Goal: Task Accomplishment & Management: Manage account settings

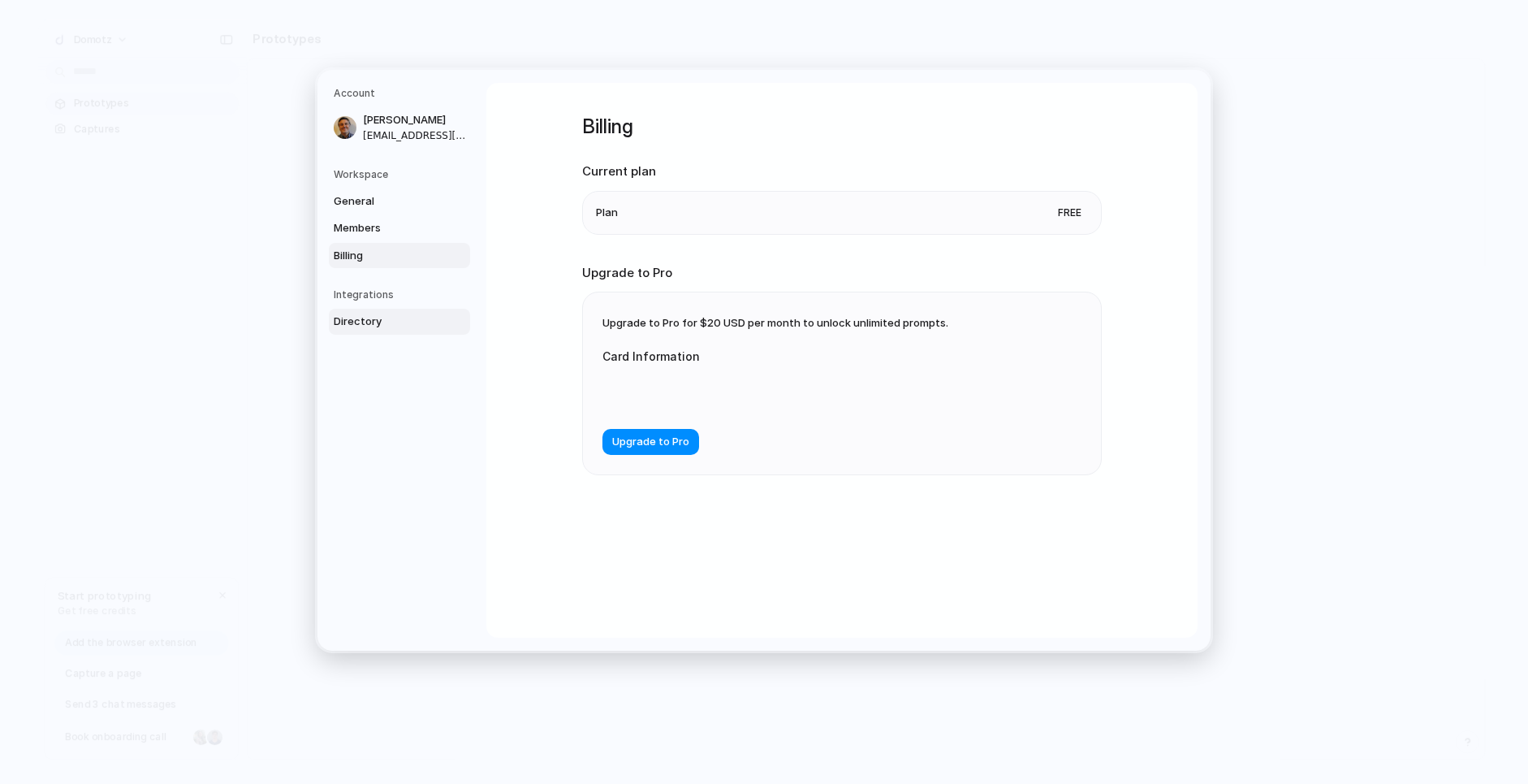
click at [344, 316] on span "Directory" at bounding box center [385, 322] width 104 height 16
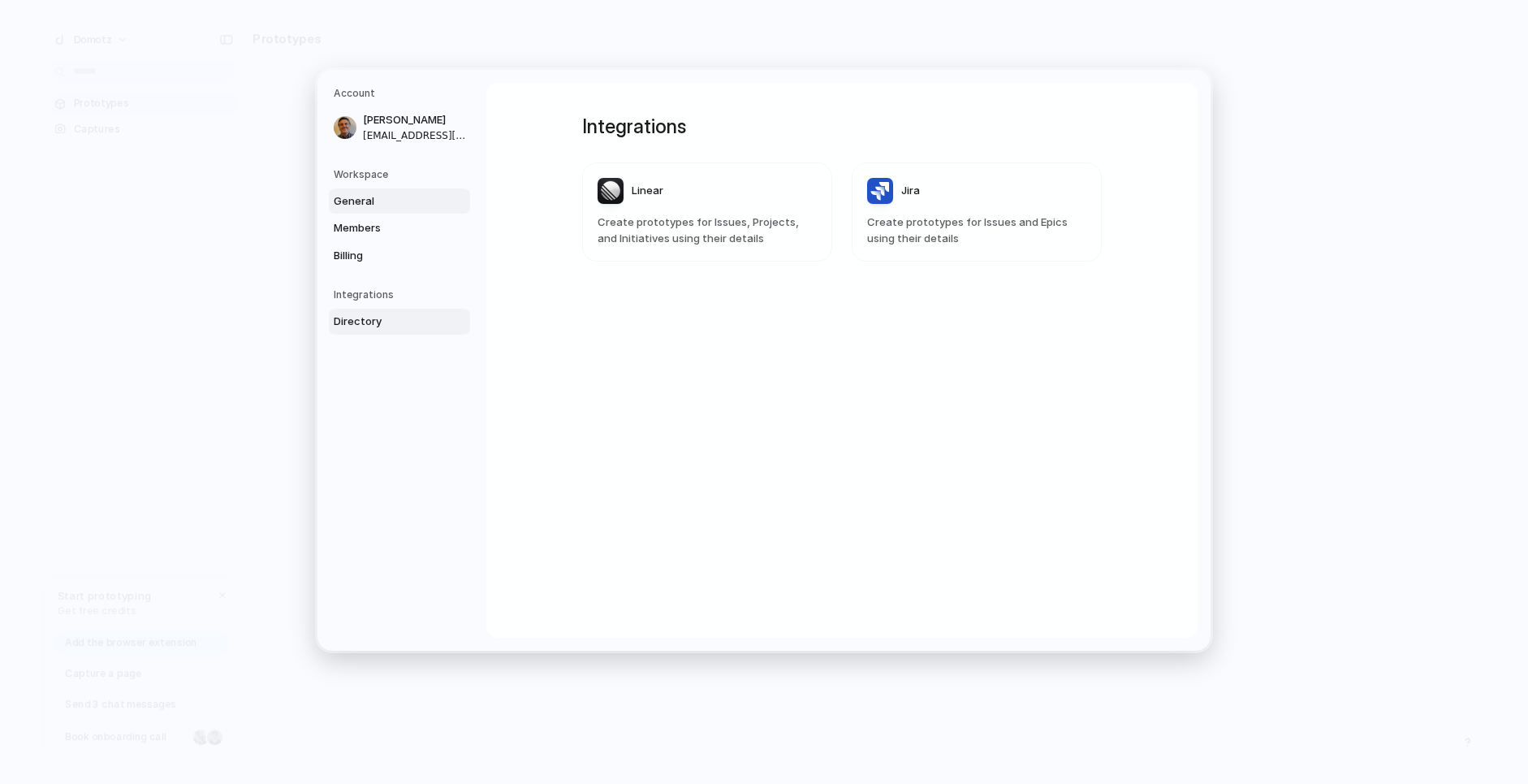
click at [344, 203] on span "General" at bounding box center [385, 202] width 104 height 16
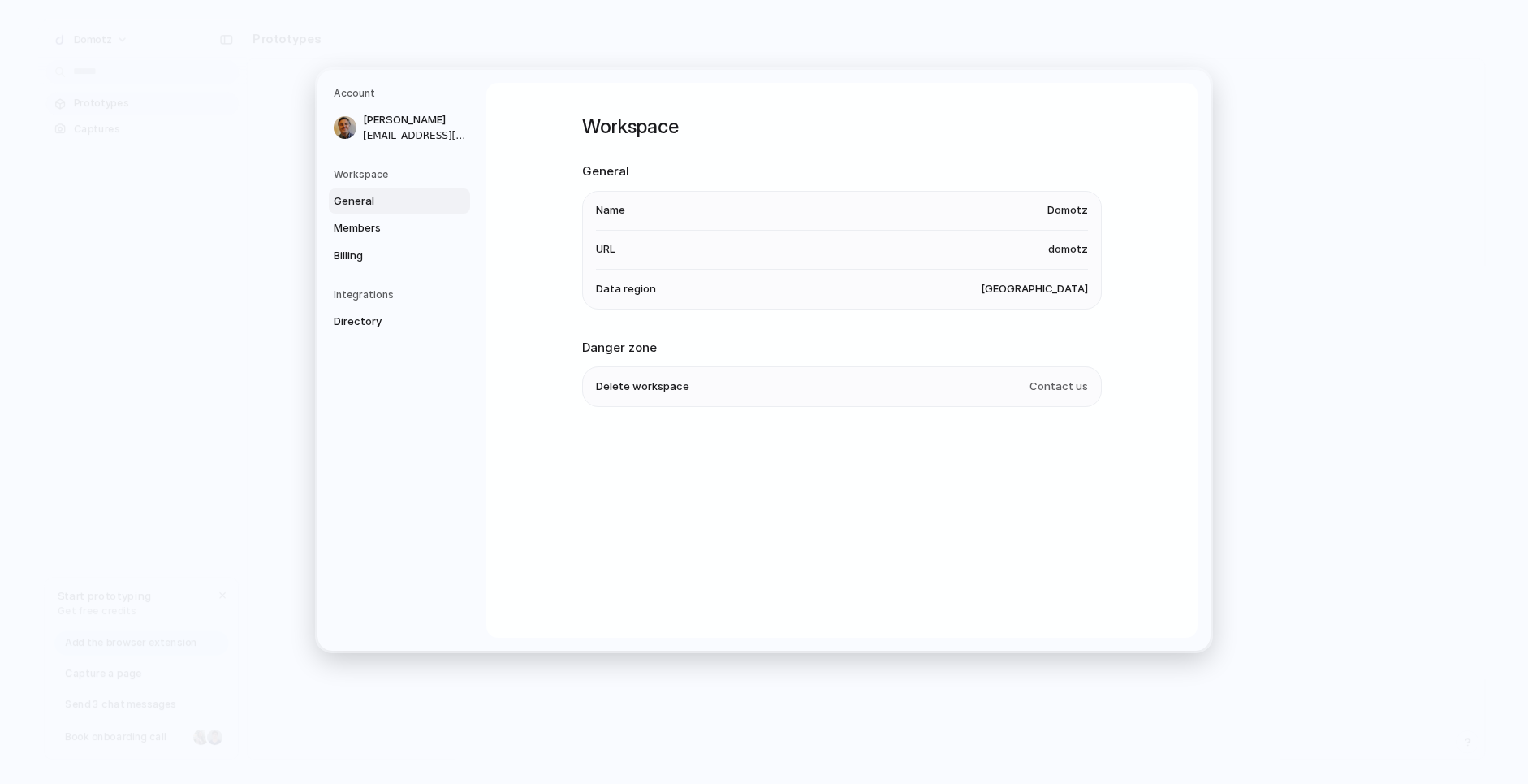
click at [1072, 251] on span "domotz" at bounding box center [1068, 250] width 40 height 16
click at [1054, 292] on span "[GEOGRAPHIC_DATA]" at bounding box center [1034, 289] width 107 height 16
click at [608, 394] on span "Delete workspace" at bounding box center [643, 387] width 93 height 16
click at [368, 223] on span "Members" at bounding box center [385, 228] width 104 height 16
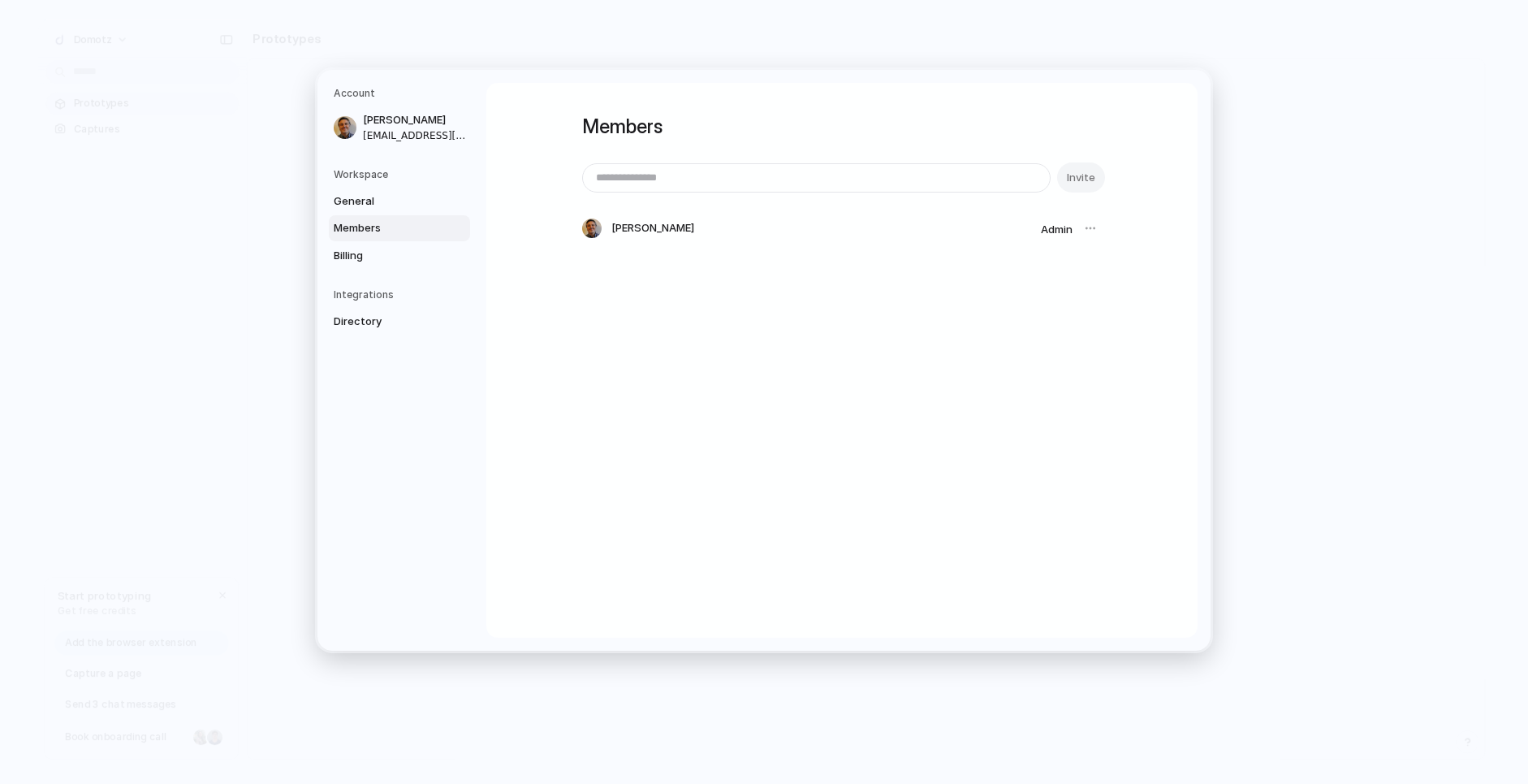
click at [1080, 178] on div "Invite" at bounding box center [842, 177] width 519 height 30
click at [1060, 168] on div "Invite" at bounding box center [842, 177] width 519 height 30
click at [1069, 179] on div "Invite" at bounding box center [842, 177] width 519 height 30
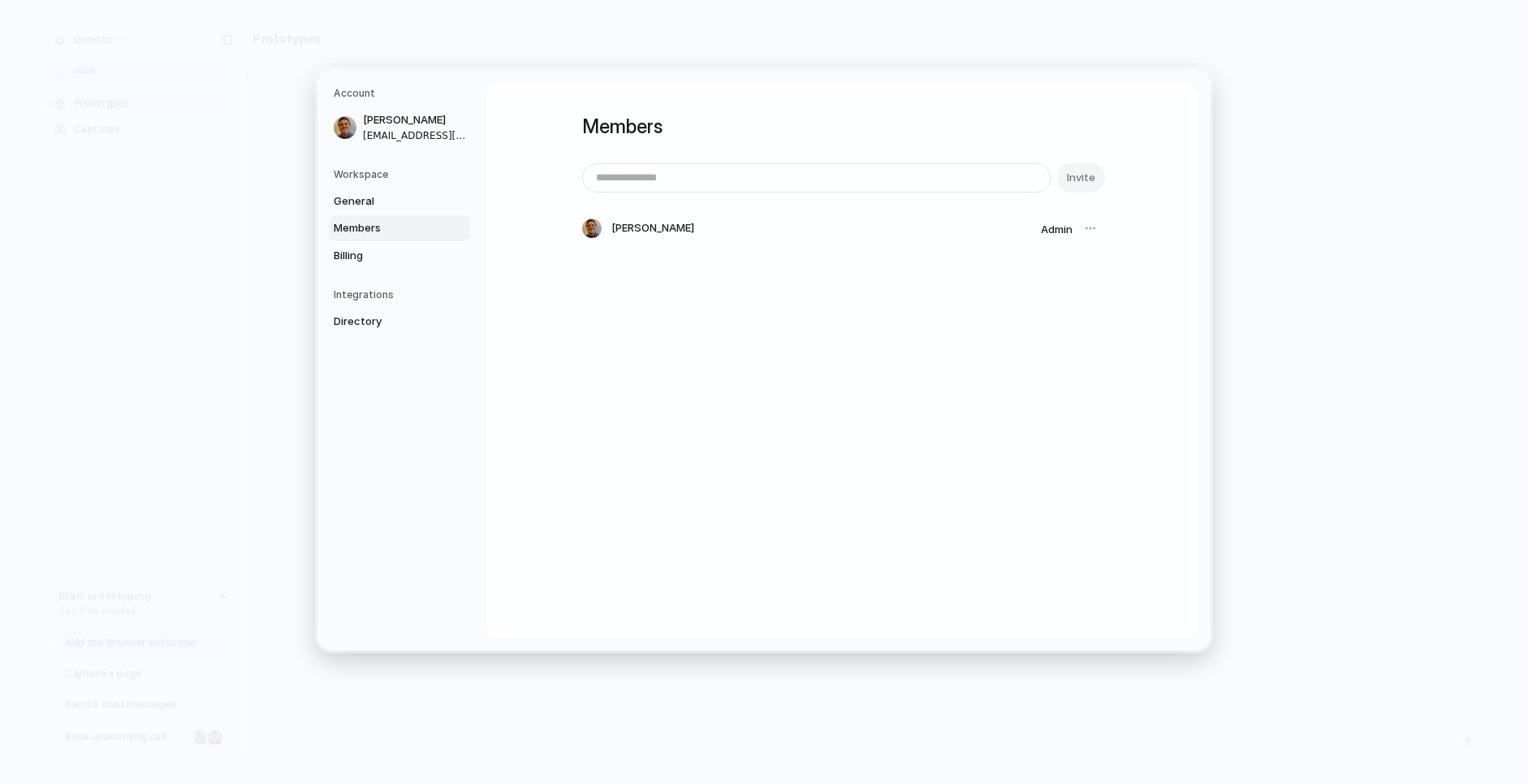
click at [1068, 179] on div "Invite" at bounding box center [842, 177] width 519 height 30
drag, startPoint x: 1089, startPoint y: 228, endPoint x: 1057, endPoint y: 221, distance: 32.8
click at [1089, 228] on div at bounding box center [1091, 229] width 23 height 23
drag, startPoint x: 667, startPoint y: 172, endPoint x: 646, endPoint y: 179, distance: 22.1
click at [667, 173] on input "email" at bounding box center [817, 178] width 467 height 28
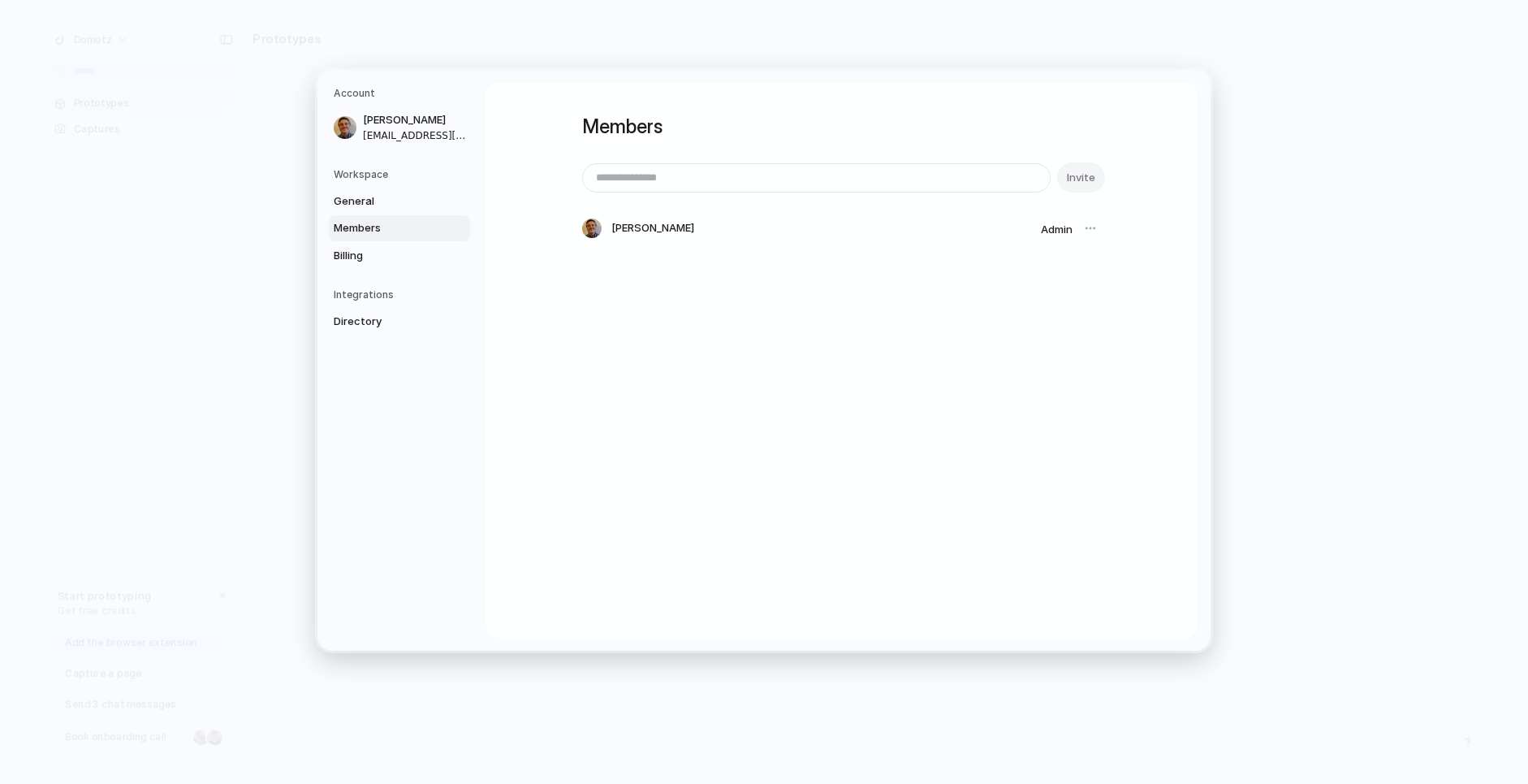
drag, startPoint x: 1005, startPoint y: 227, endPoint x: 741, endPoint y: 188, distance: 266.9
click at [1000, 226] on div "[PERSON_NAME]" at bounding box center [809, 228] width 452 height 20
click at [345, 256] on span "Billing" at bounding box center [385, 256] width 104 height 16
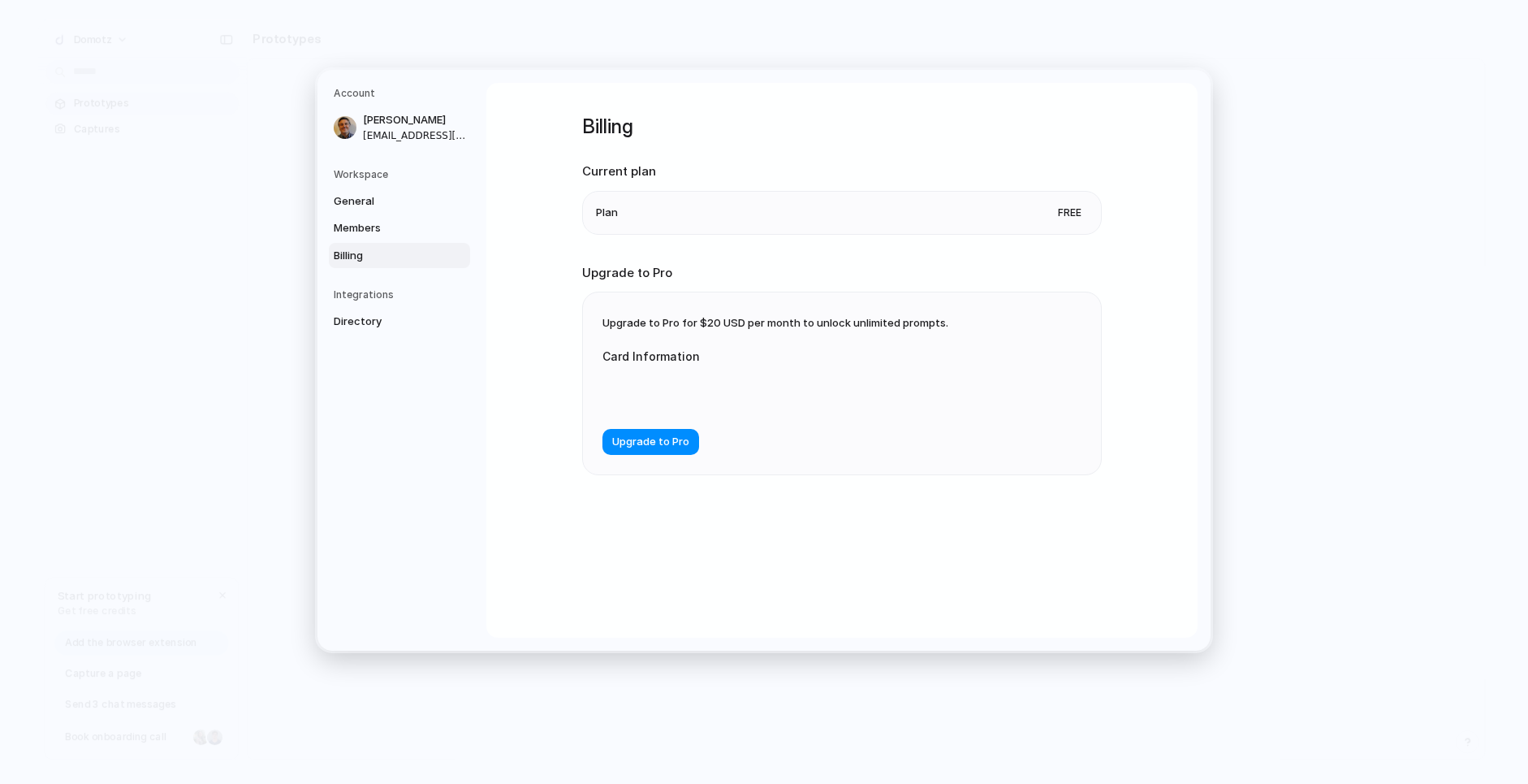
click at [734, 359] on label "Card Information" at bounding box center [765, 356] width 325 height 17
click at [345, 326] on span "Directory" at bounding box center [385, 322] width 104 height 16
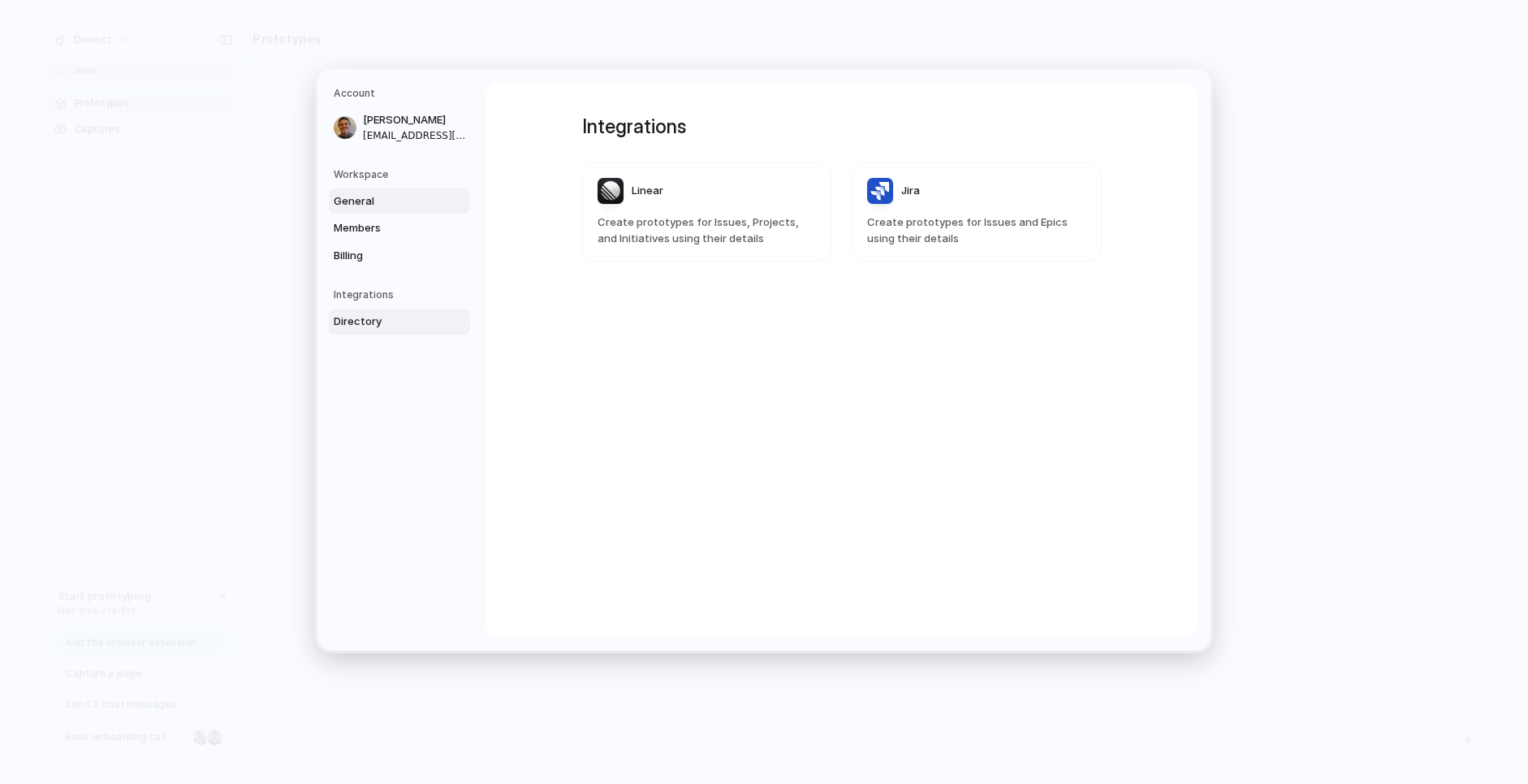
click at [351, 207] on span "General" at bounding box center [385, 202] width 104 height 16
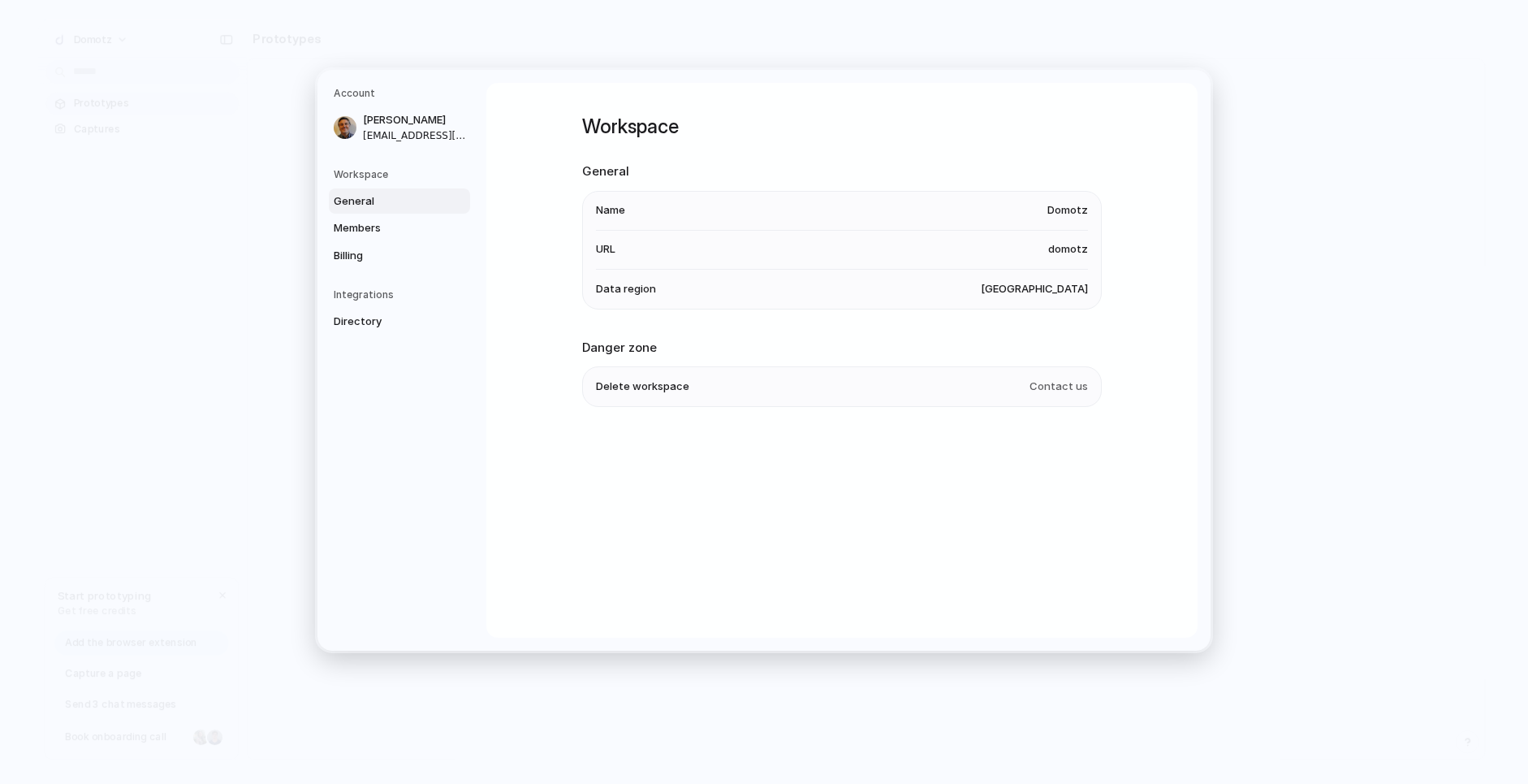
click at [1049, 390] on span "Contact us" at bounding box center [1059, 387] width 59 height 16
click at [1045, 388] on span "Contact us" at bounding box center [1059, 387] width 59 height 16
click at [630, 389] on span "Delete workspace" at bounding box center [643, 387] width 93 height 16
click at [629, 389] on span "Delete workspace" at bounding box center [643, 387] width 93 height 16
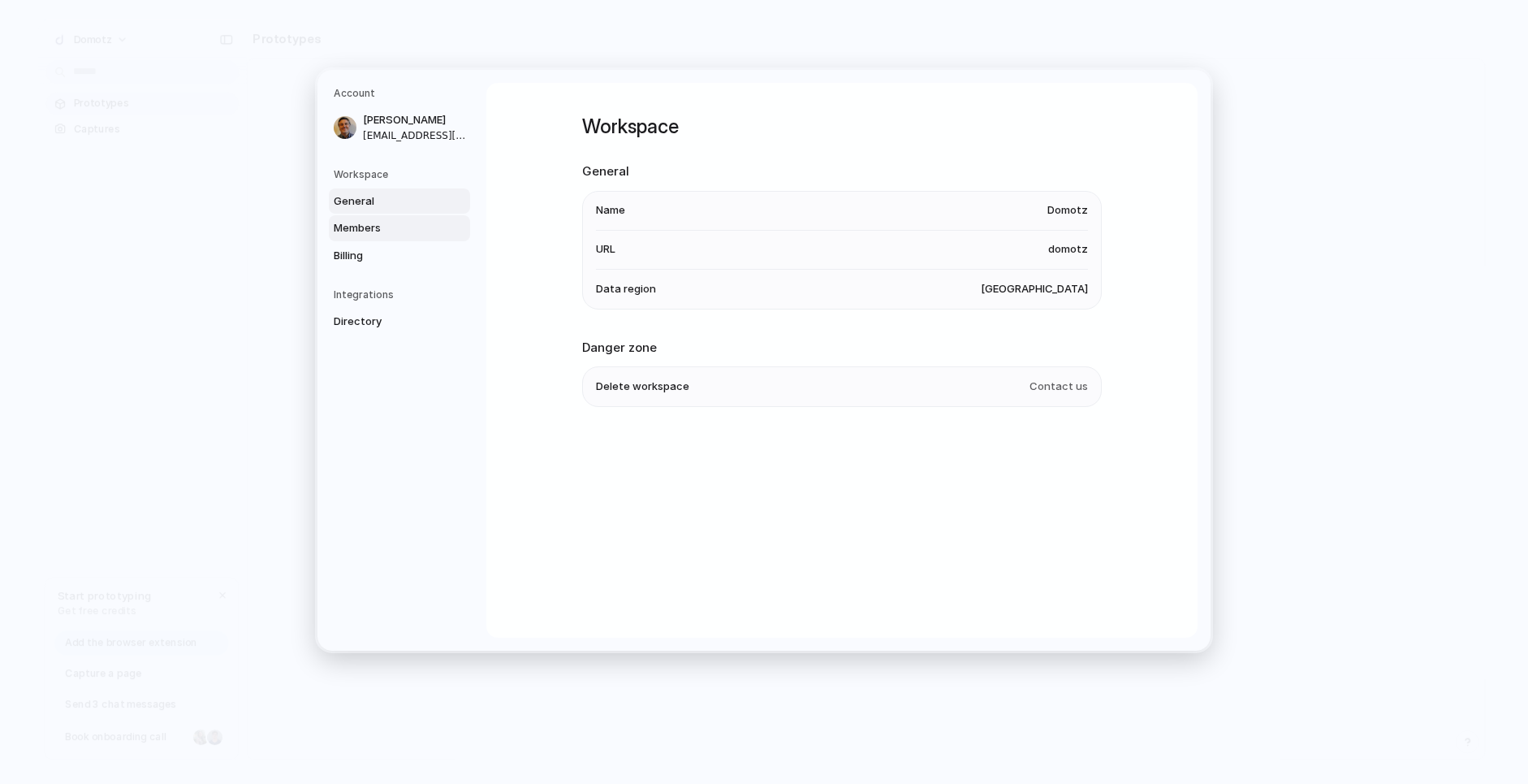
click at [377, 225] on span "Members" at bounding box center [385, 228] width 104 height 16
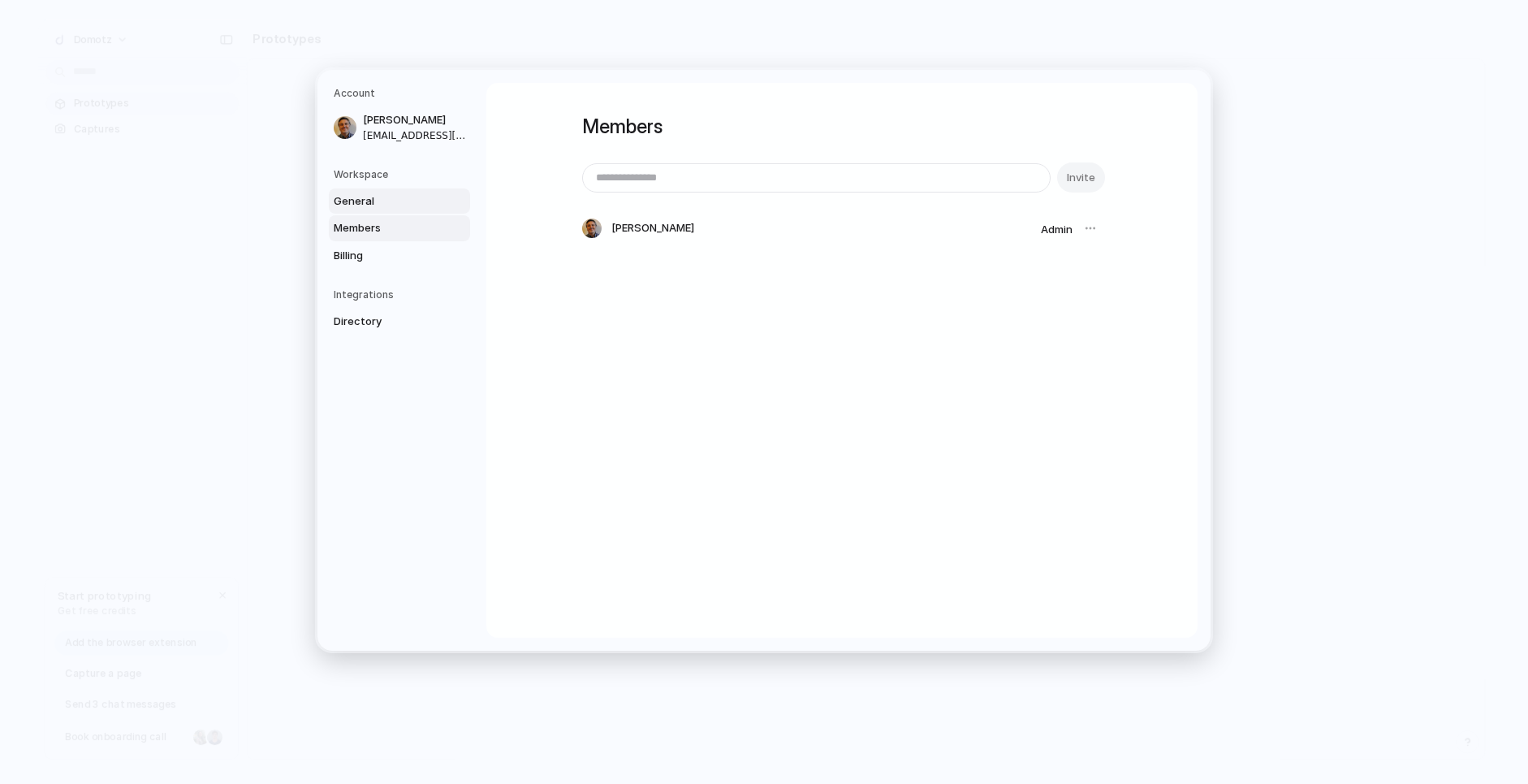
click at [374, 213] on link "General" at bounding box center [399, 202] width 141 height 26
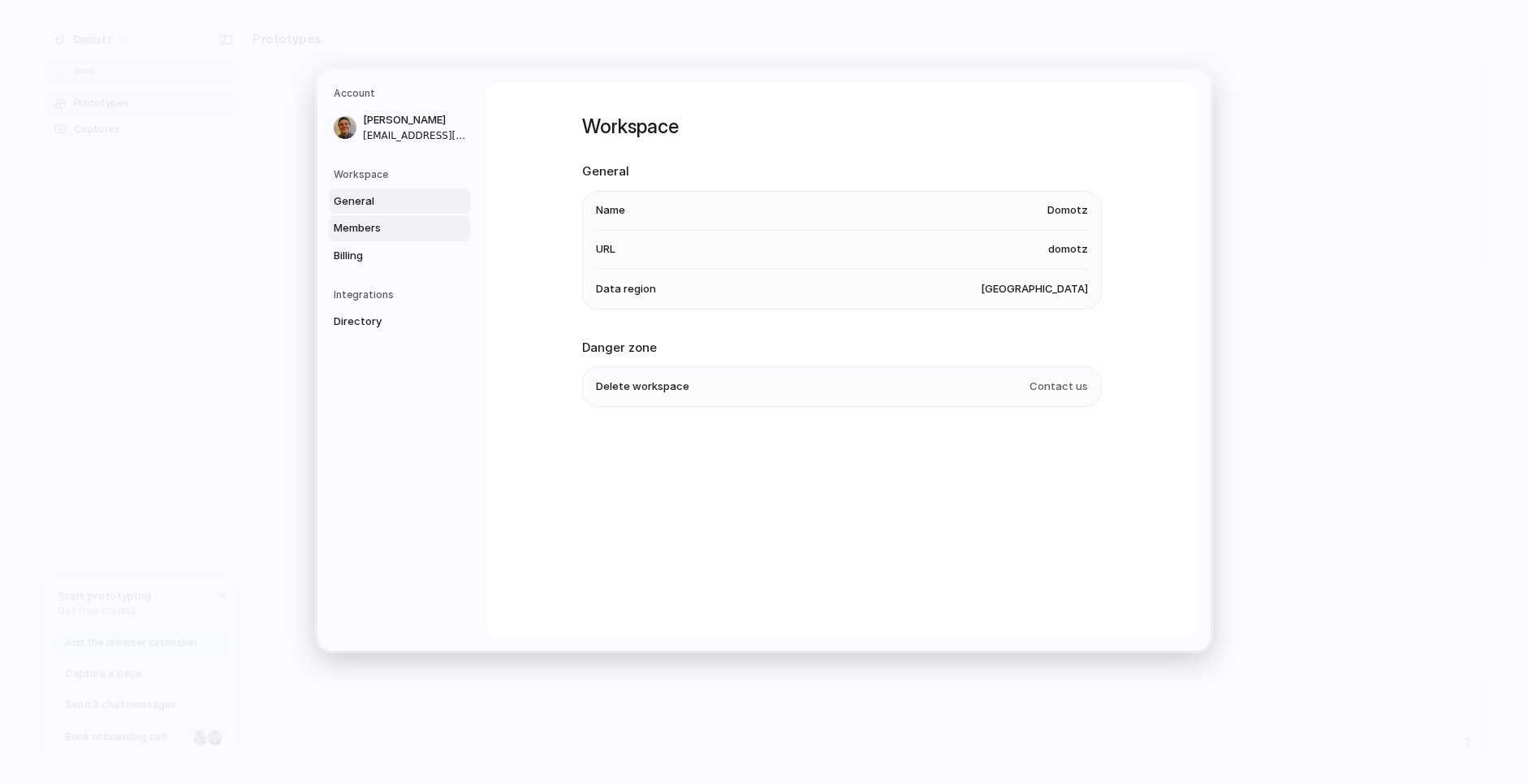
click at [341, 229] on span "Members" at bounding box center [385, 228] width 104 height 16
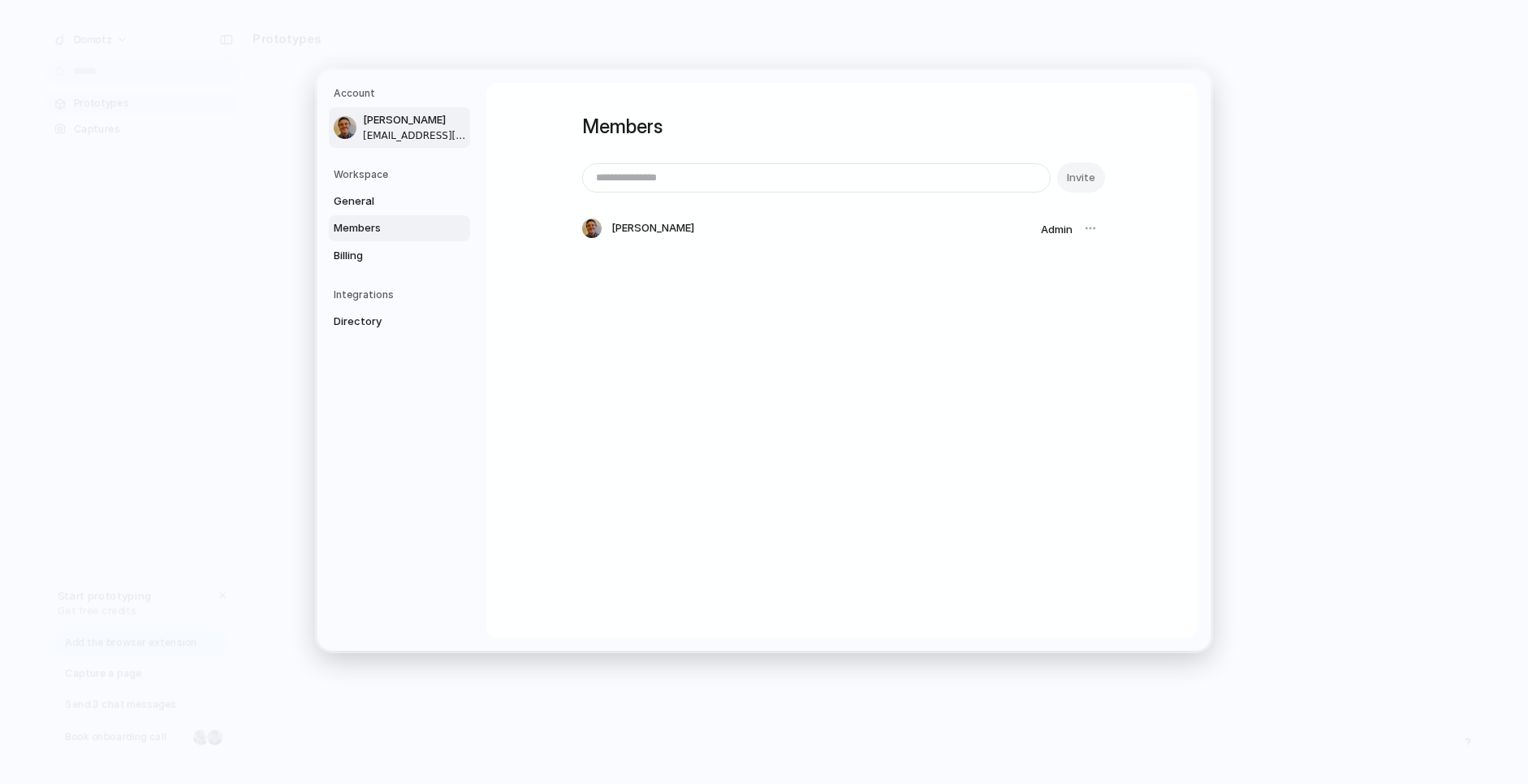
click at [375, 125] on span "[PERSON_NAME]" at bounding box center [415, 120] width 104 height 16
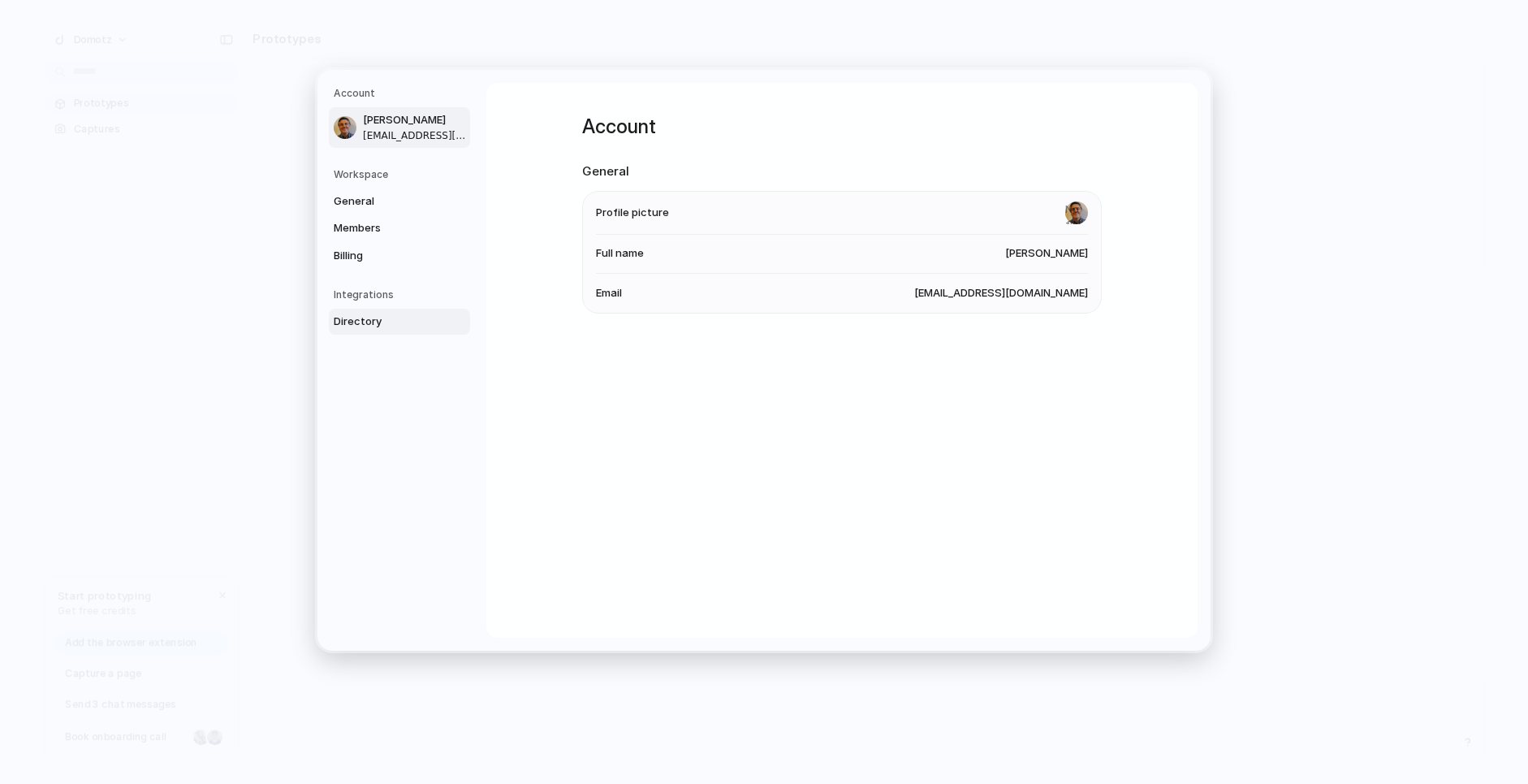
click at [372, 326] on span "Directory" at bounding box center [385, 322] width 104 height 16
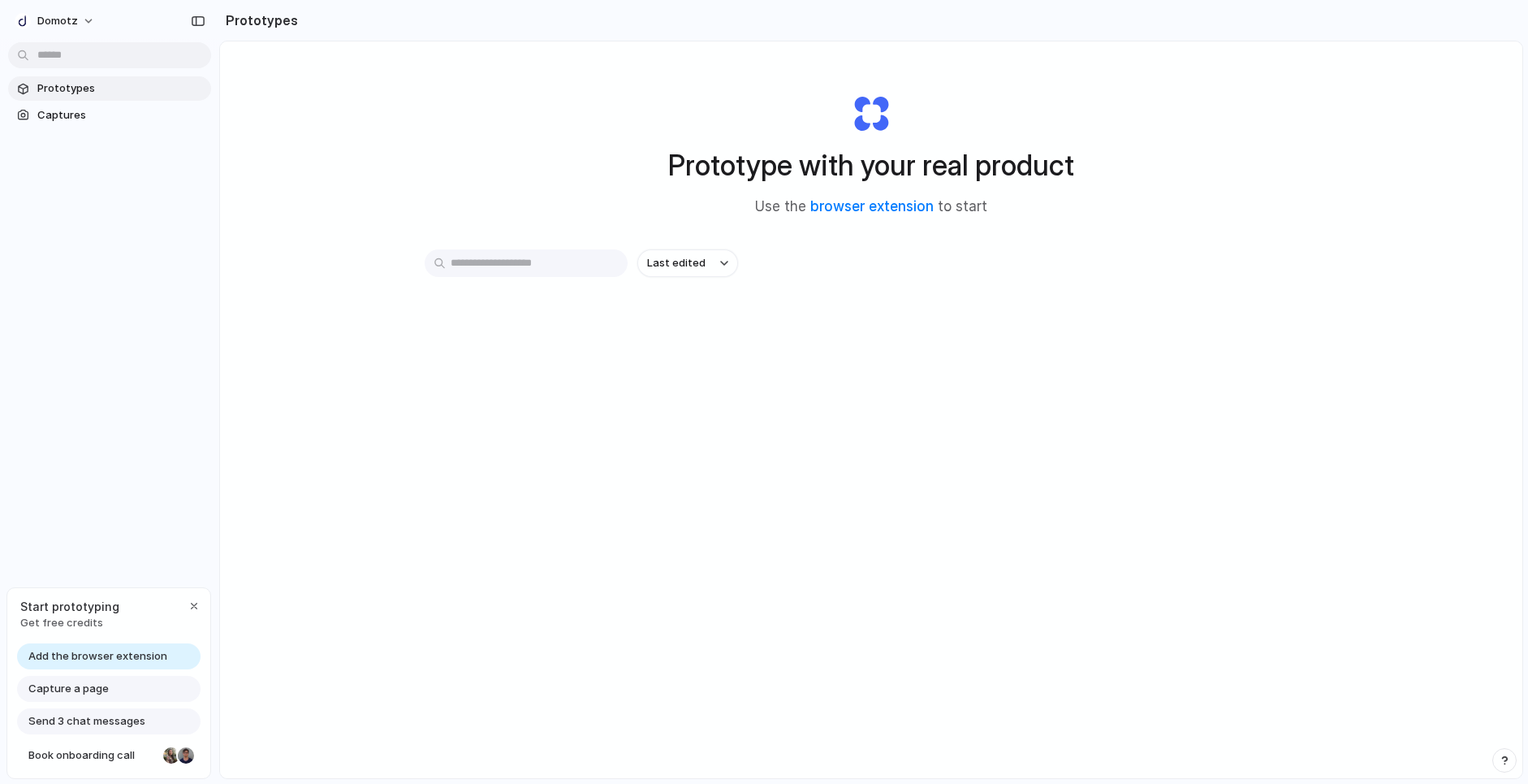
click at [190, 363] on div "Domotz Prototypes Captures Start prototyping Get free credits Add the browser e…" at bounding box center [109, 392] width 219 height 784
click at [193, 608] on div "button" at bounding box center [194, 606] width 13 height 13
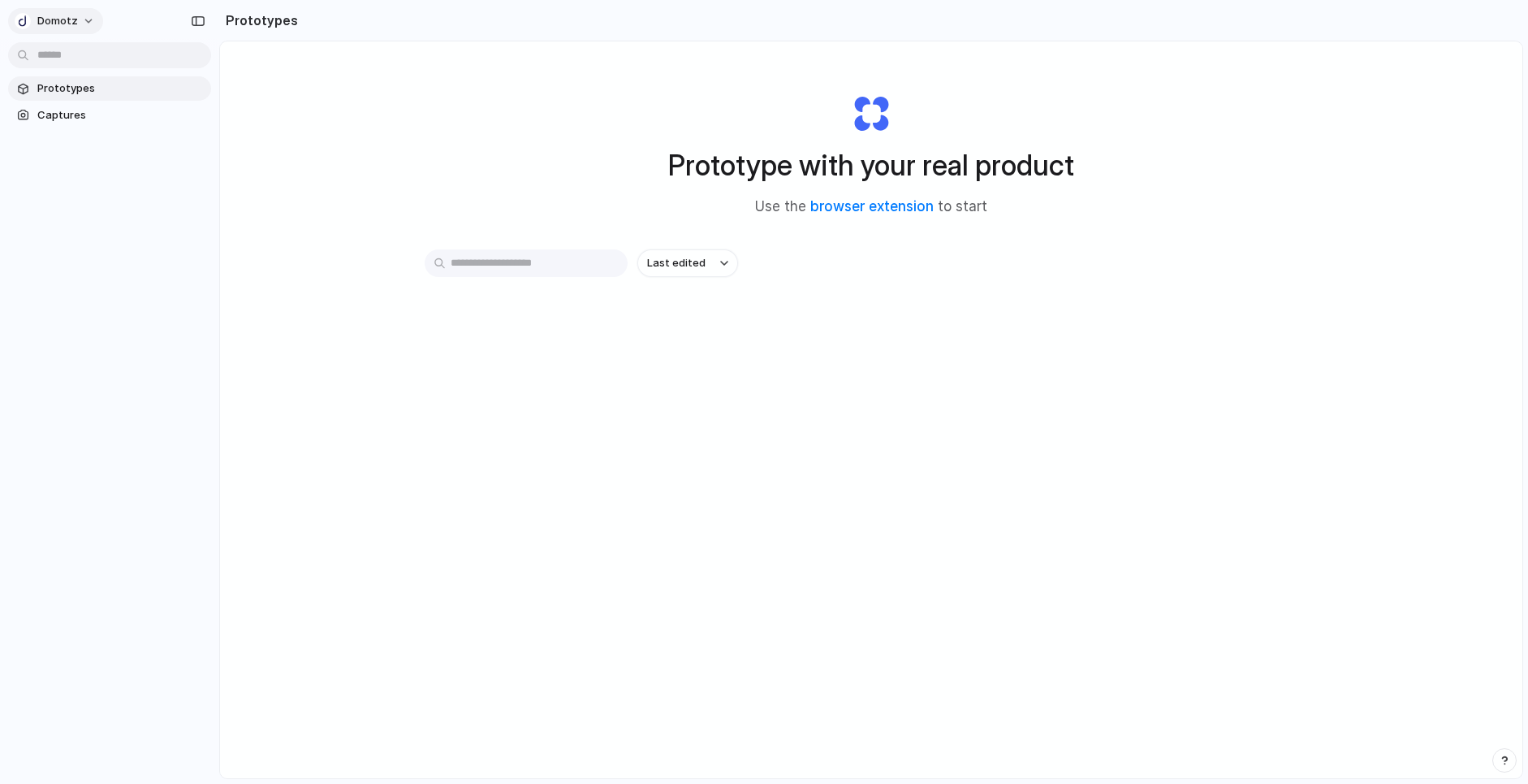
click at [29, 22] on div "button" at bounding box center [23, 21] width 16 height 16
click at [59, 87] on span "Invite members" at bounding box center [76, 83] width 78 height 16
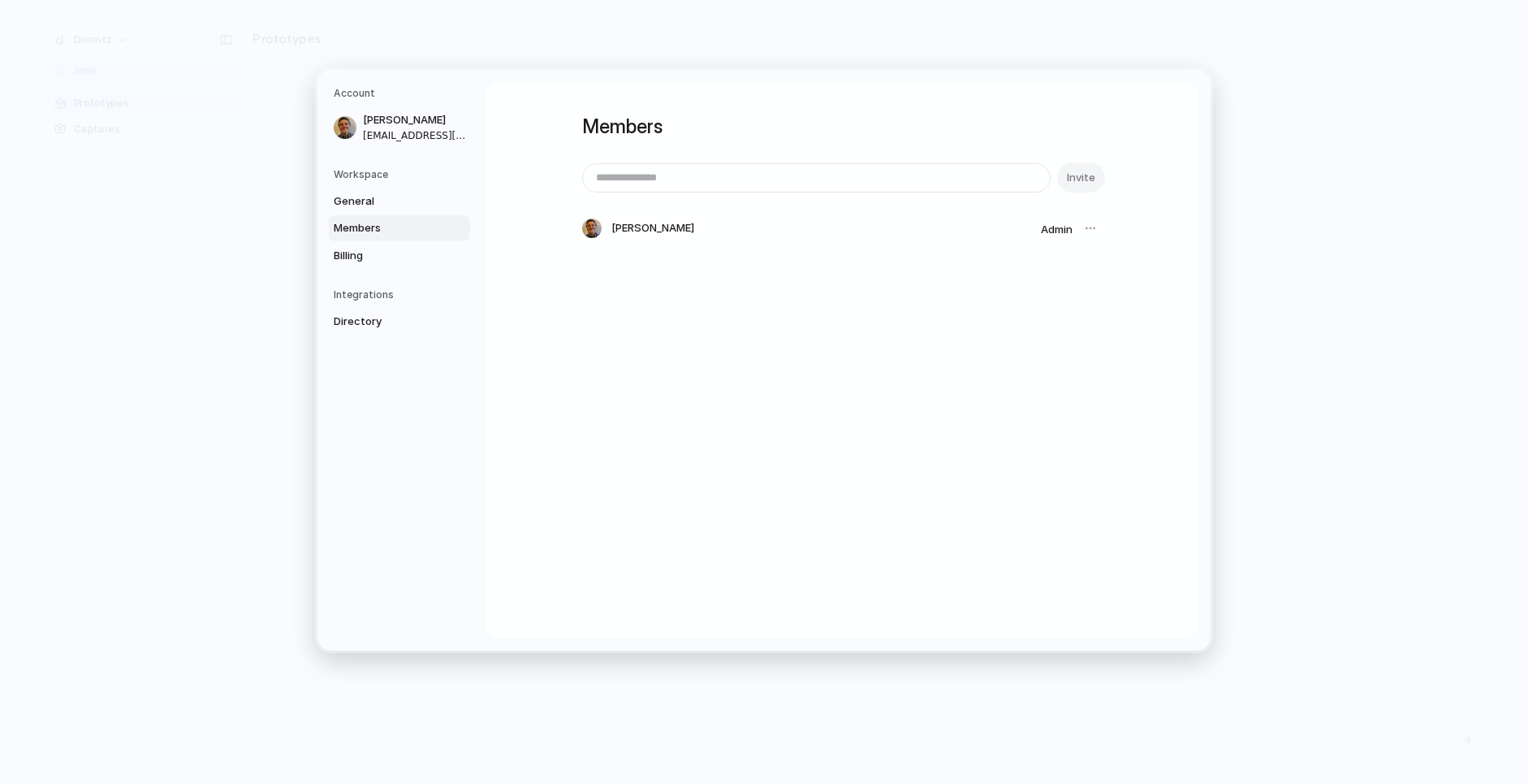
drag, startPoint x: 773, startPoint y: 194, endPoint x: 751, endPoint y: 184, distance: 24.2
click at [773, 194] on div "Invite [PERSON_NAME] Admin" at bounding box center [842, 203] width 519 height 82
click at [748, 181] on input "email" at bounding box center [817, 178] width 467 height 28
type input "*"
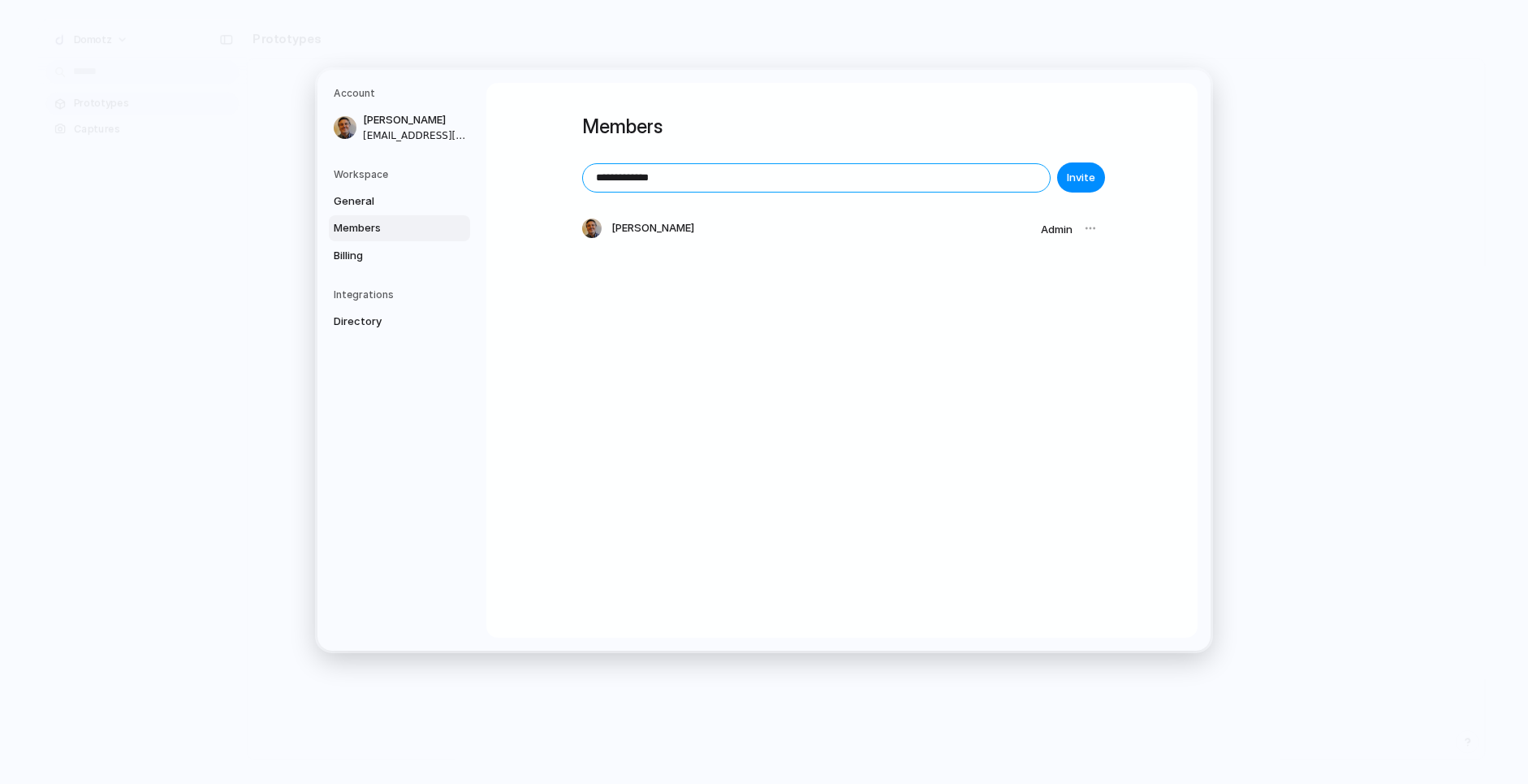
type input "**********"
click at [883, 296] on div "**********" at bounding box center [842, 192] width 519 height 220
click at [1072, 176] on span "Invite" at bounding box center [1081, 178] width 29 height 16
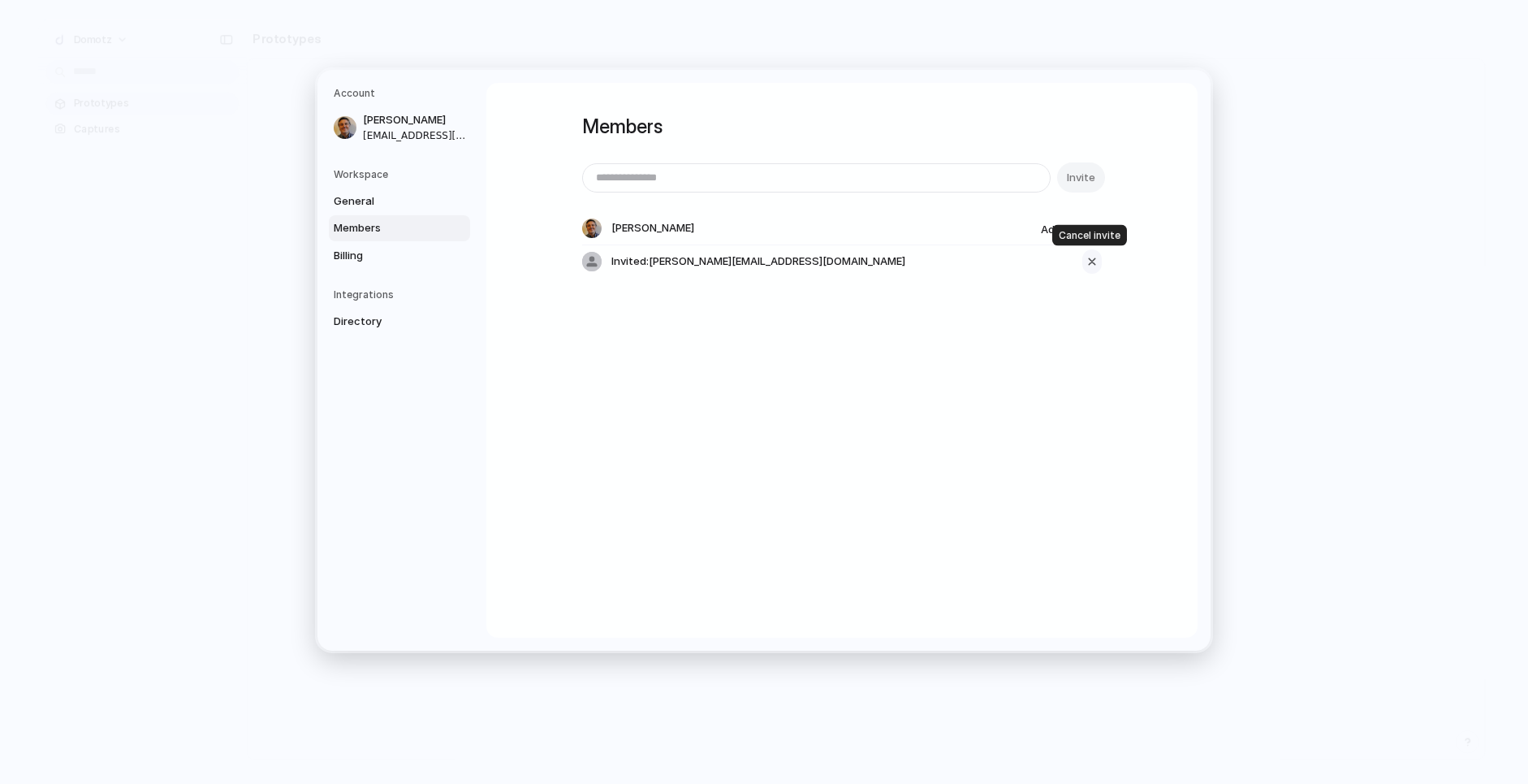
click at [1091, 269] on div "button" at bounding box center [1093, 261] width 15 height 20
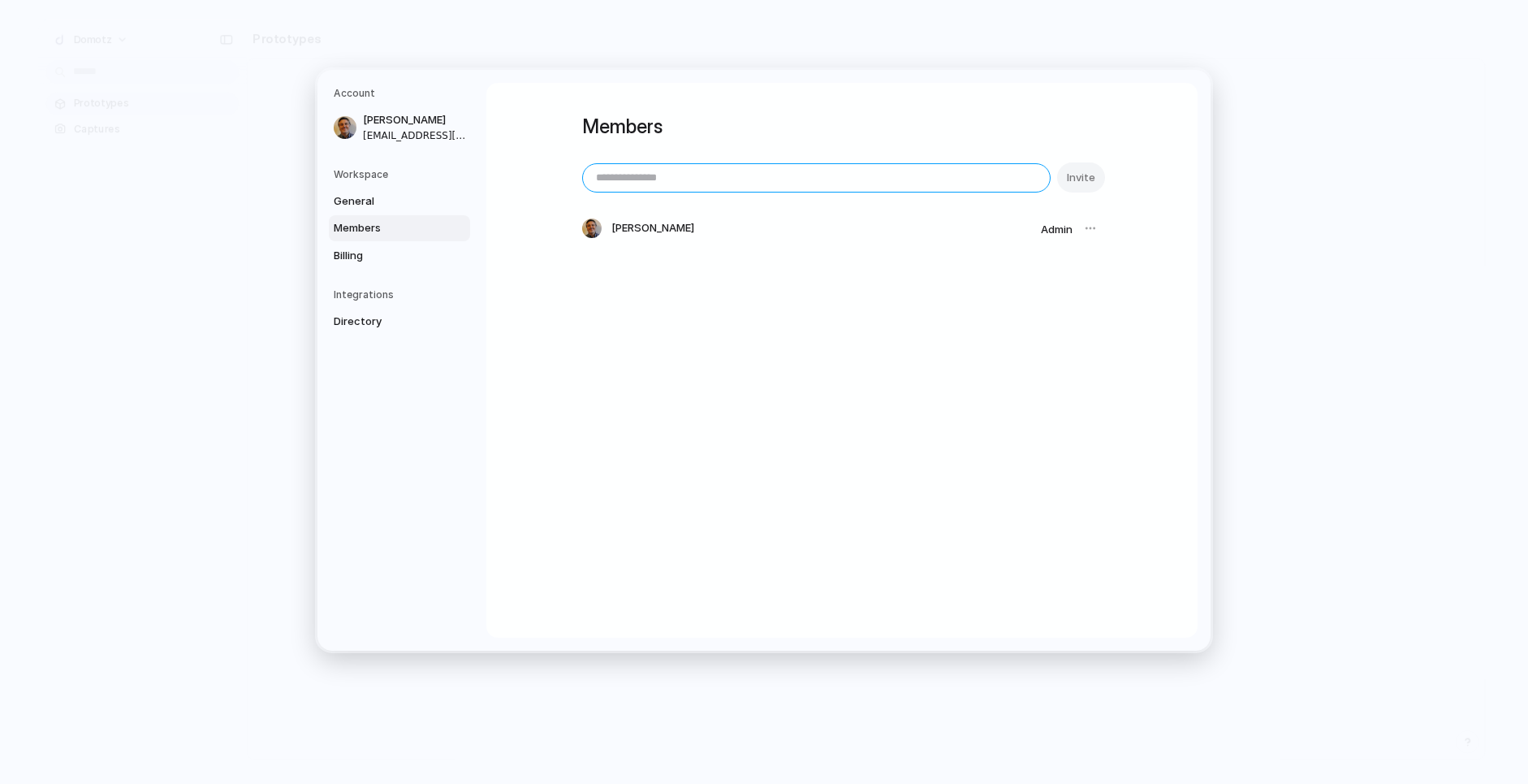
click at [923, 176] on input "email" at bounding box center [817, 178] width 467 height 28
click at [693, 177] on input "**********" at bounding box center [817, 178] width 467 height 28
click at [681, 177] on input "**********" at bounding box center [817, 178] width 467 height 28
click at [658, 176] on input "**********" at bounding box center [817, 178] width 467 height 28
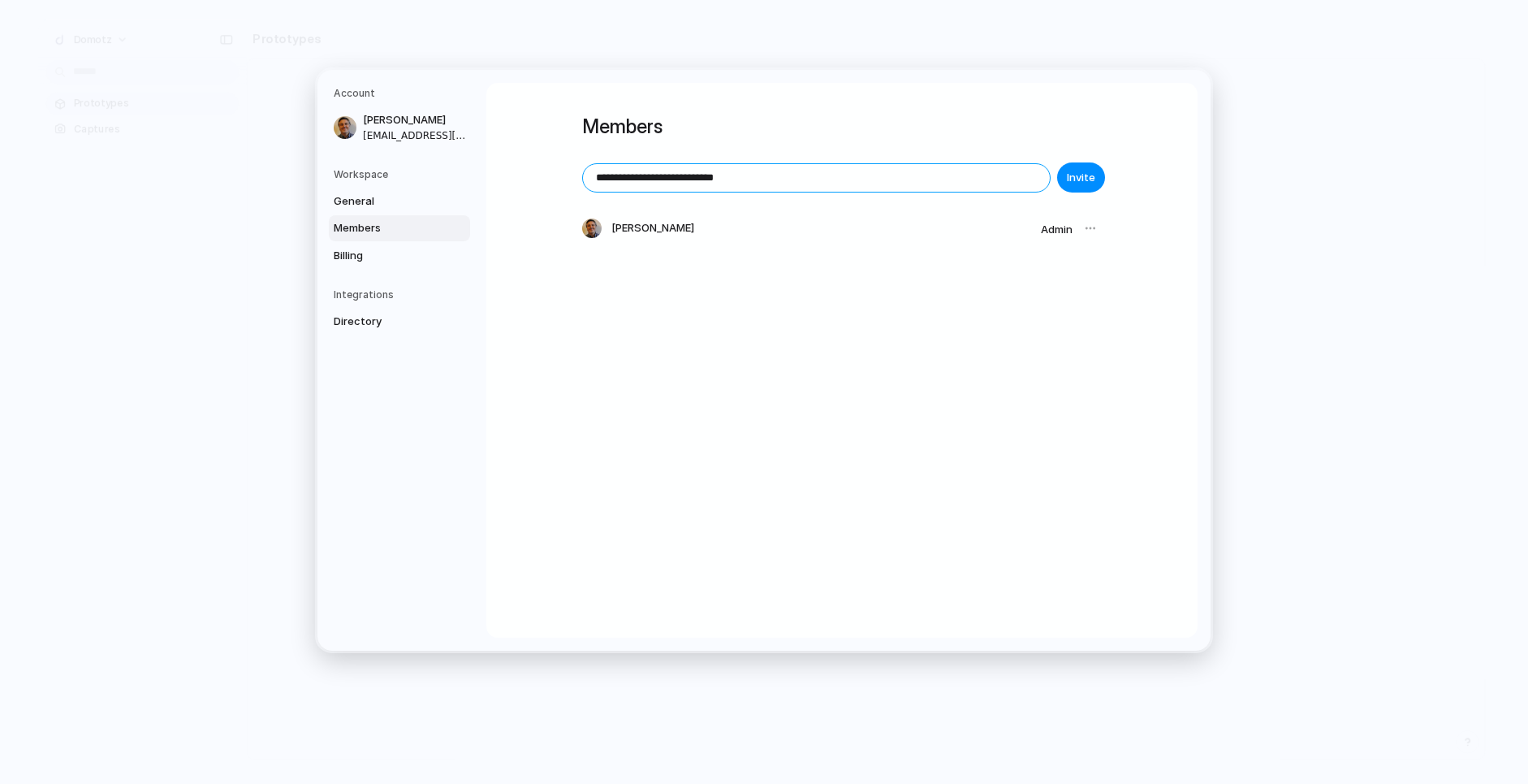
click at [658, 176] on input "**********" at bounding box center [817, 178] width 467 height 28
type input "**********"
click at [1074, 179] on span "Invite" at bounding box center [1081, 178] width 29 height 16
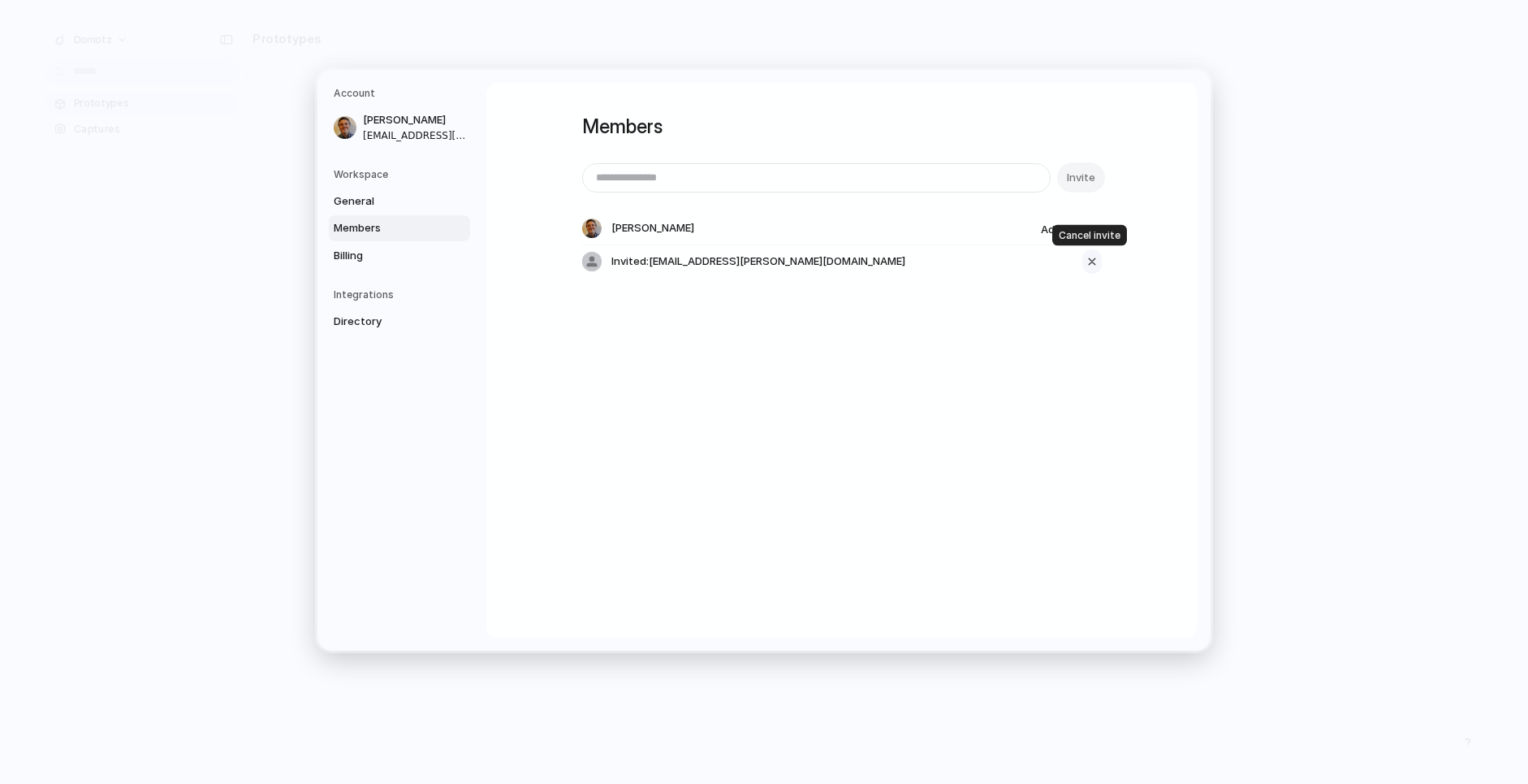
click at [1095, 261] on div "button" at bounding box center [1093, 261] width 15 height 20
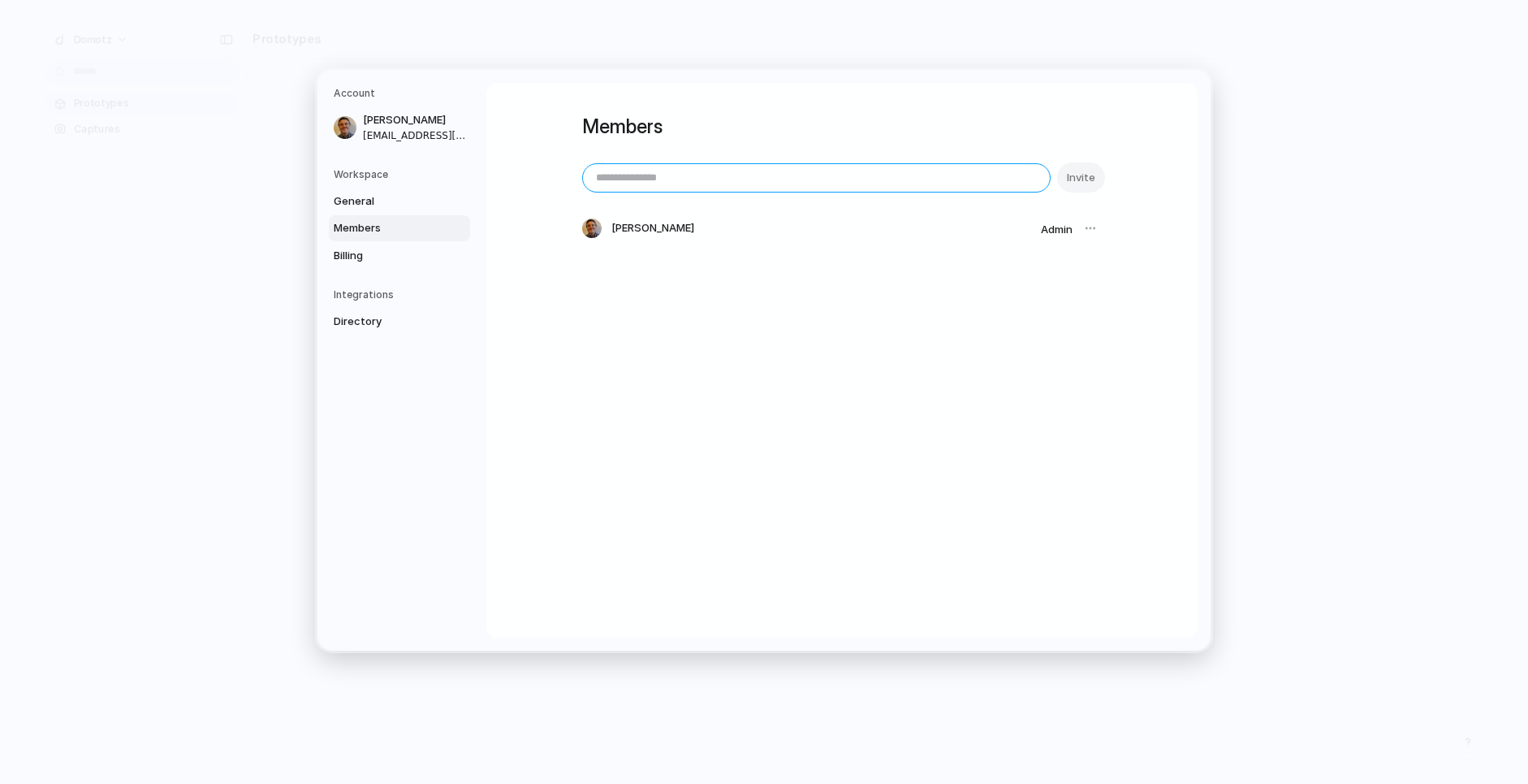
click at [844, 180] on input "email" at bounding box center [817, 178] width 467 height 28
type input "**********"
click at [1062, 174] on button "Invite" at bounding box center [1081, 177] width 48 height 30
click at [675, 184] on input "email" at bounding box center [817, 178] width 467 height 28
click at [665, 177] on input "**********" at bounding box center [817, 178] width 467 height 28
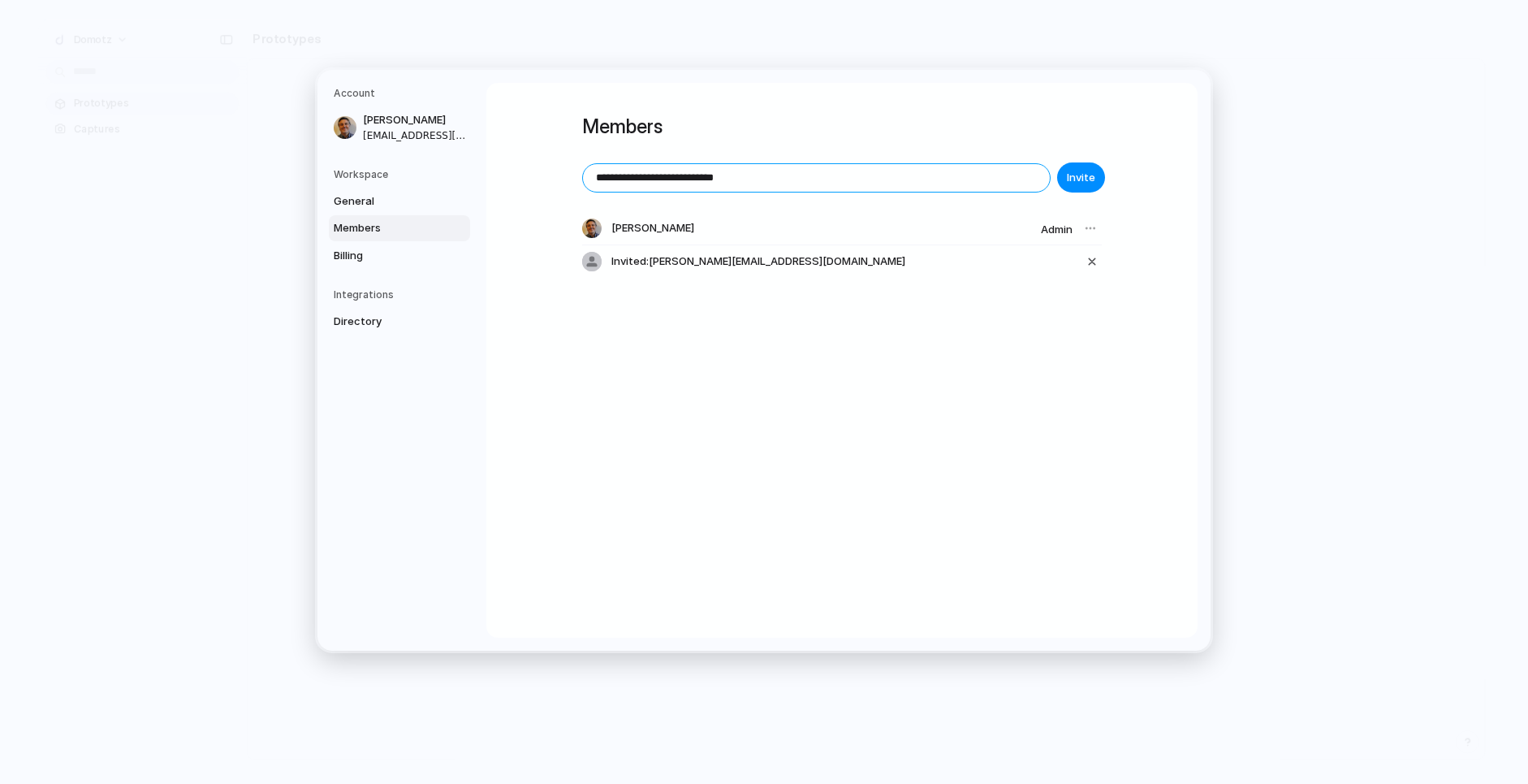
click at [665, 177] on input "**********" at bounding box center [817, 178] width 467 height 28
type input "**********"
click at [1085, 176] on span "Invite" at bounding box center [1081, 178] width 29 height 16
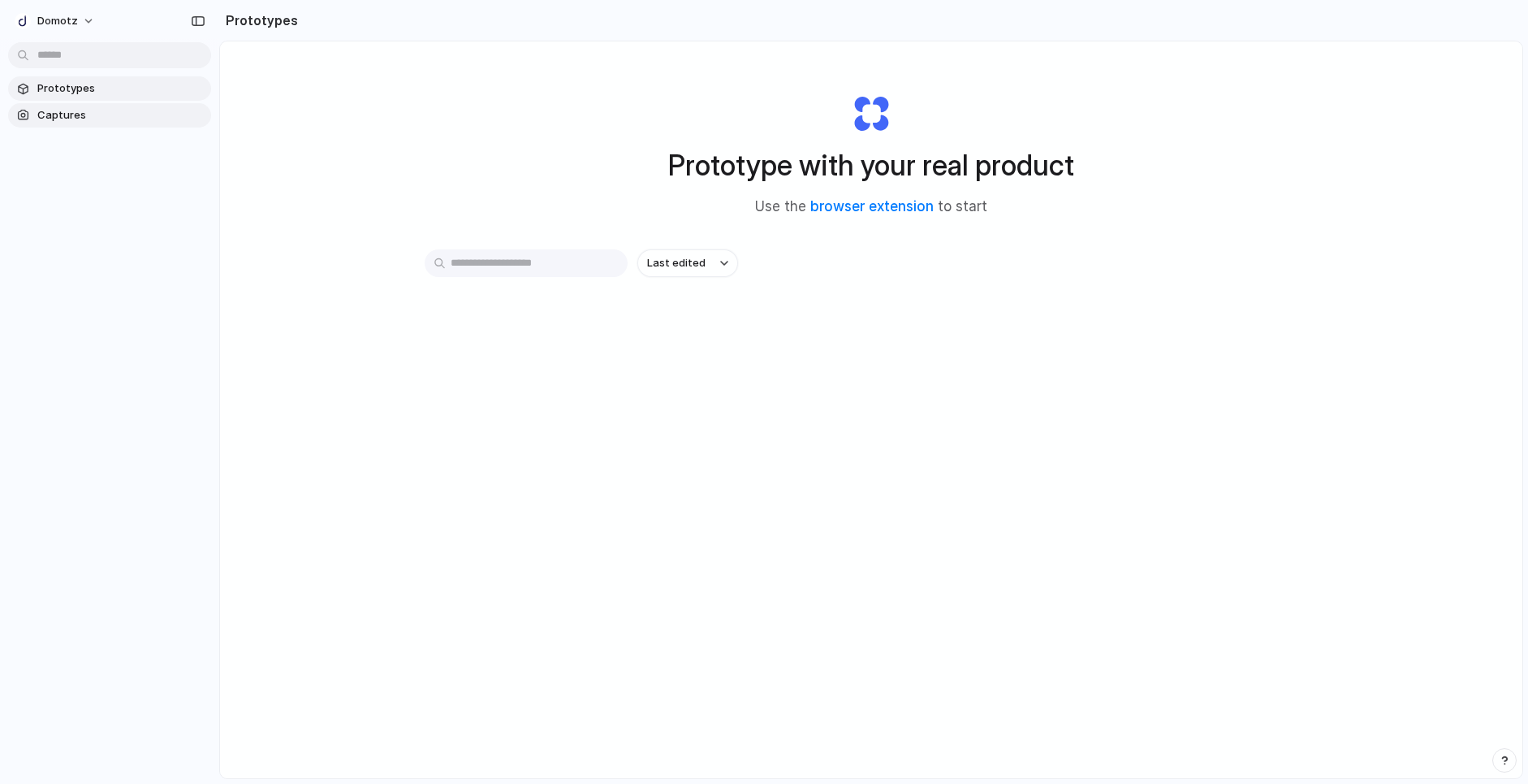
click at [56, 116] on span "Captures" at bounding box center [121, 115] width 167 height 16
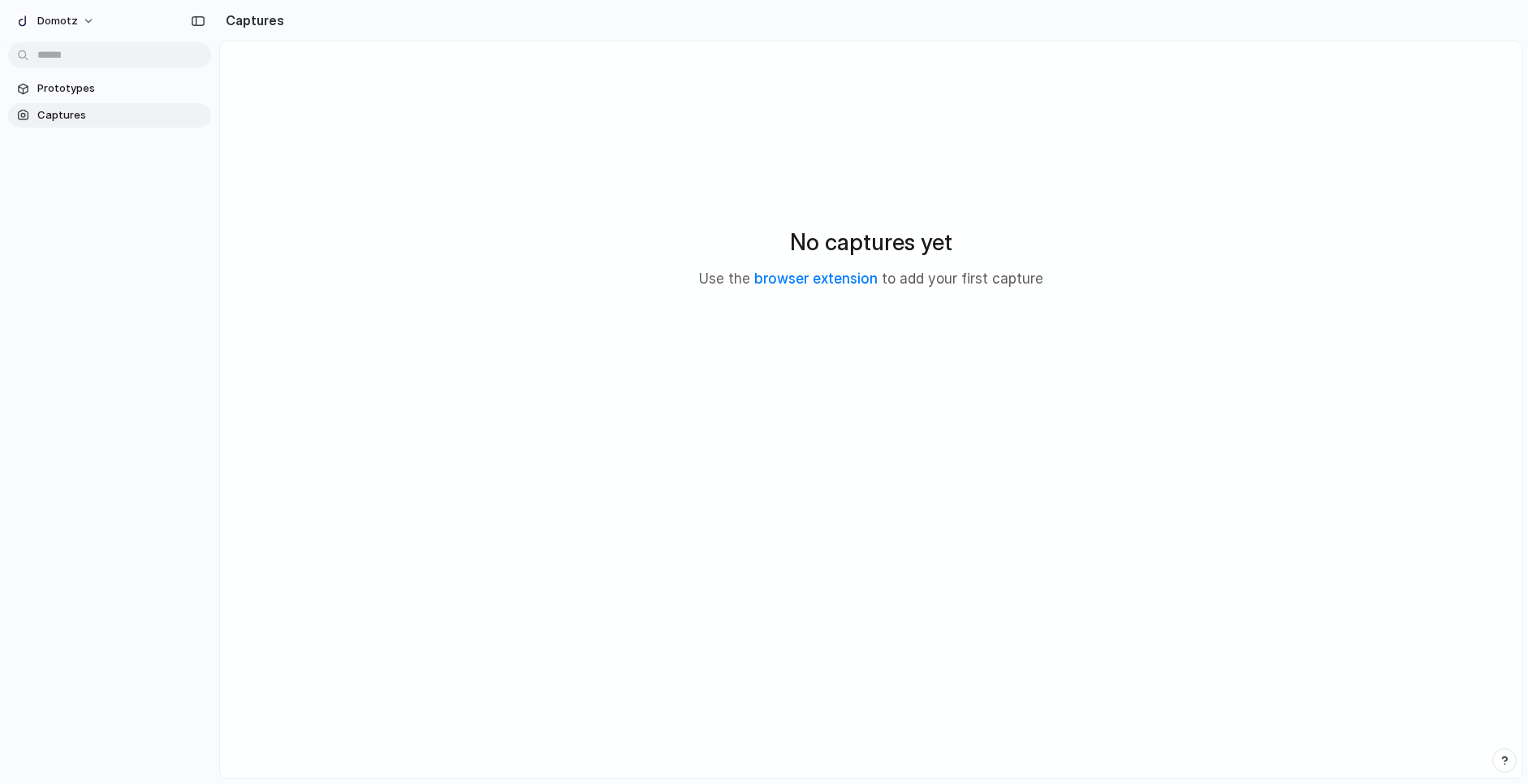
click at [62, 104] on link "Captures" at bounding box center [109, 115] width 203 height 24
click at [55, 24] on span "Domotz" at bounding box center [58, 21] width 41 height 16
click at [334, 206] on div "Settings Invite members Change theme Sign out" at bounding box center [764, 392] width 1528 height 784
